Goal: Task Accomplishment & Management: Manage account settings

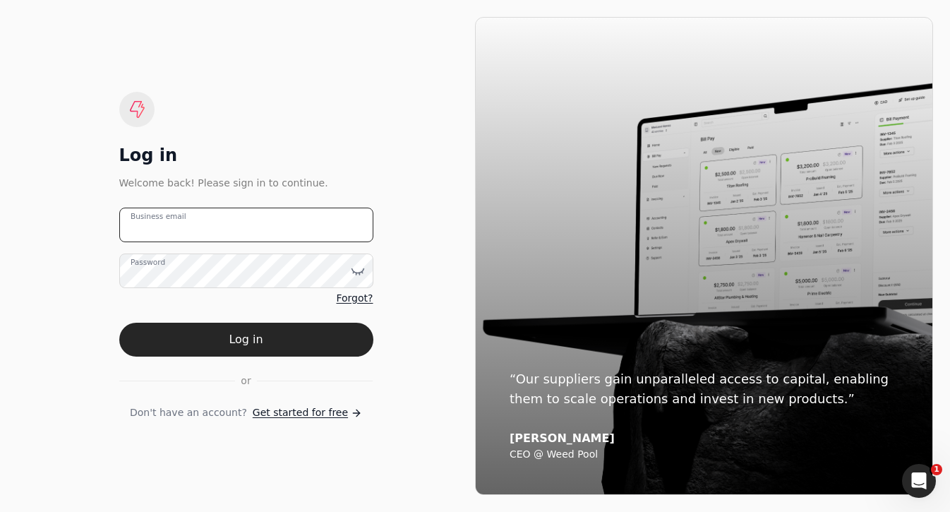
click at [274, 234] on email "Business email" at bounding box center [246, 224] width 254 height 35
type email "team+trophy@helloquickly.com"
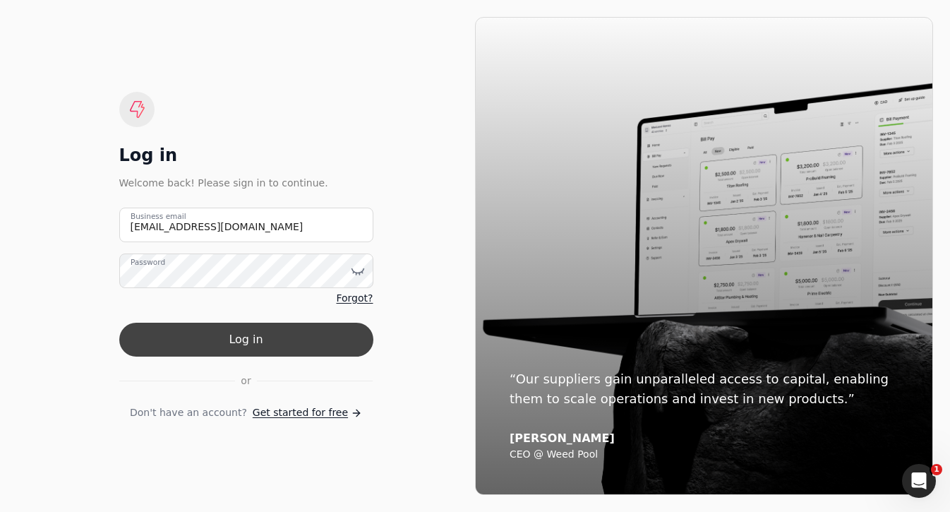
click at [349, 348] on button "Log in" at bounding box center [246, 339] width 254 height 34
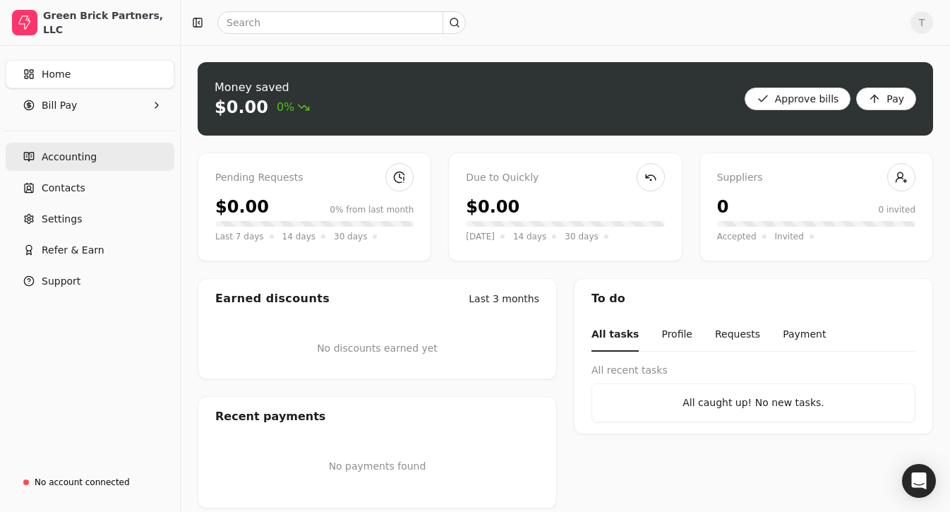
click at [84, 170] on link "Accounting" at bounding box center [90, 157] width 169 height 28
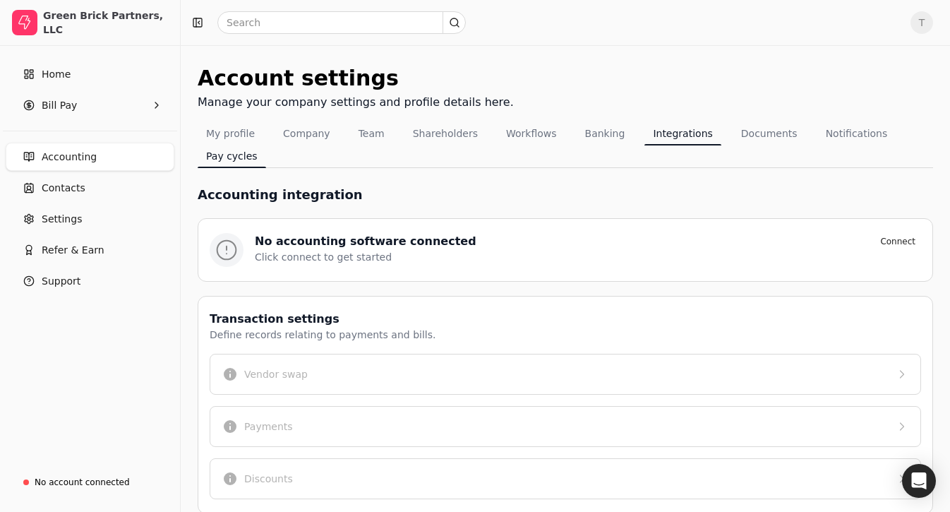
click at [224, 162] on button "Pay cycles" at bounding box center [232, 156] width 68 height 23
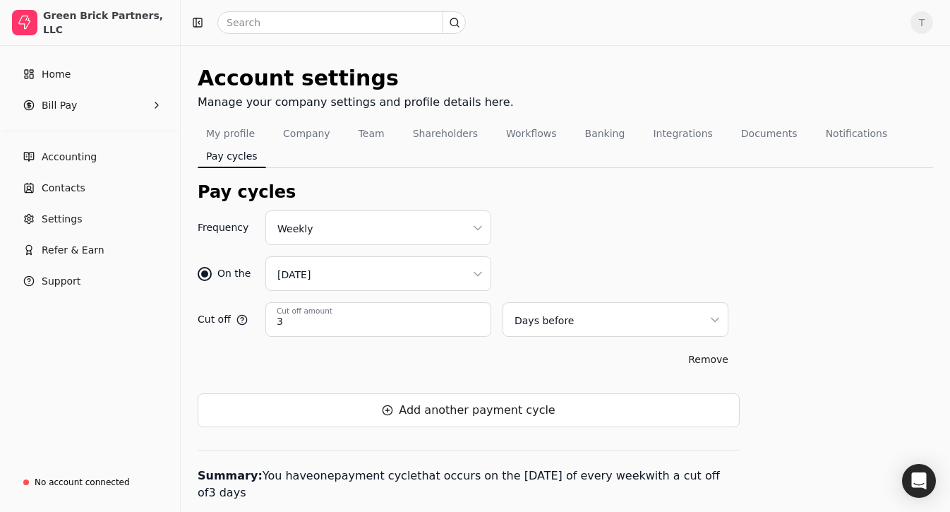
scroll to position [29, 0]
